Goal: Transaction & Acquisition: Purchase product/service

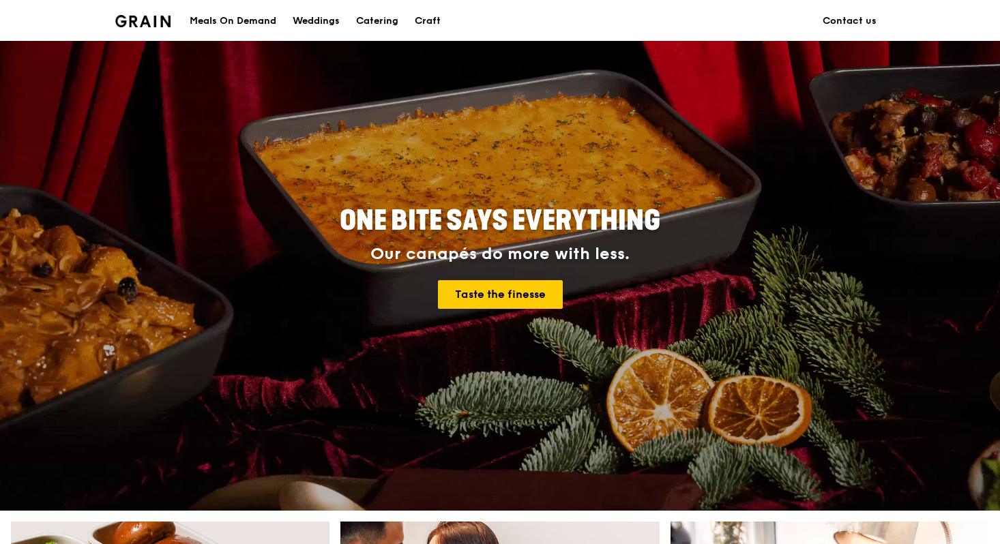
scroll to position [38, 0]
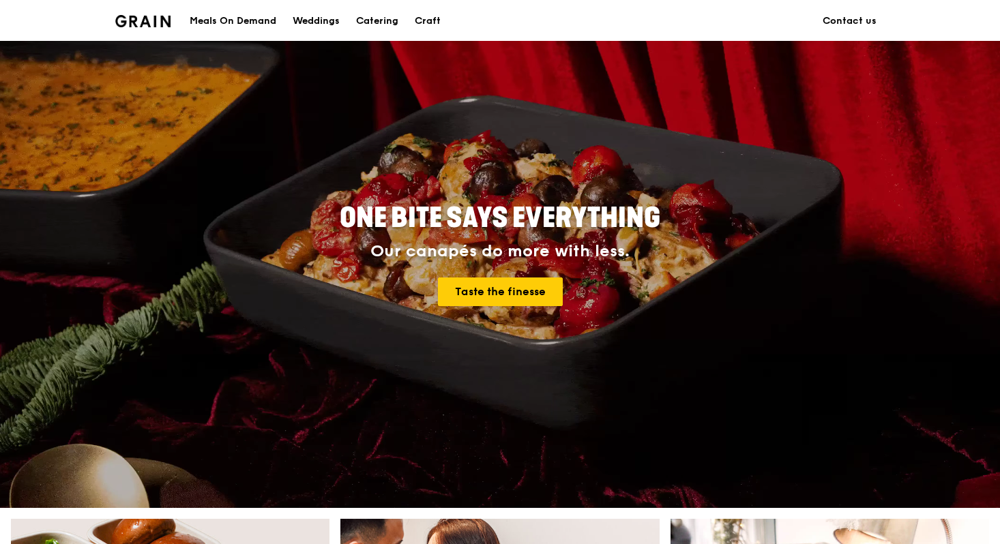
click at [240, 16] on div "Meals On Demand" at bounding box center [233, 21] width 87 height 41
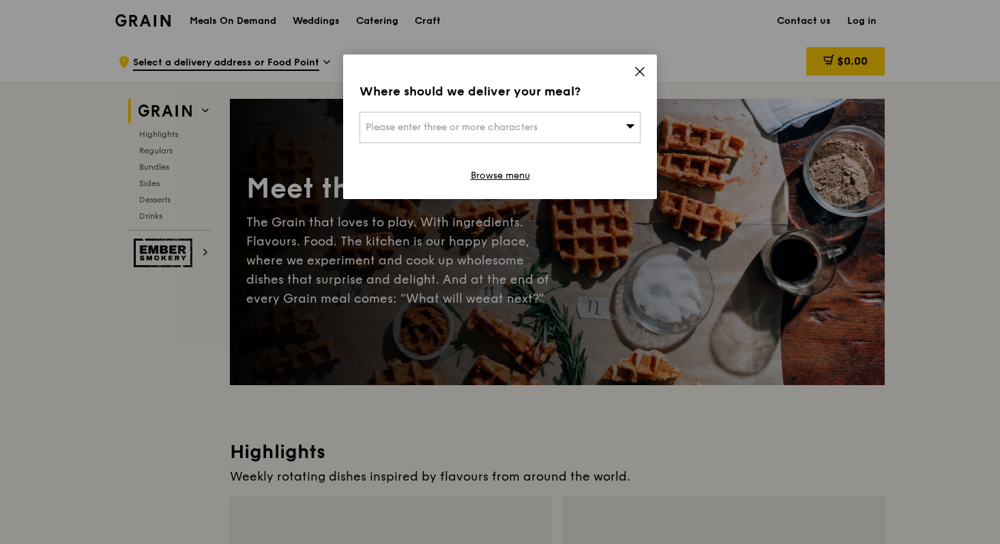
click at [644, 63] on div "Where should we deliver your meal? Please enter three or more characters Browse…" at bounding box center [500, 127] width 314 height 145
click at [632, 72] on div "Where should we deliver your meal? Please enter three or more characters Browse…" at bounding box center [500, 127] width 314 height 145
click at [643, 72] on icon at bounding box center [640, 71] width 12 height 12
